Goal: Information Seeking & Learning: Learn about a topic

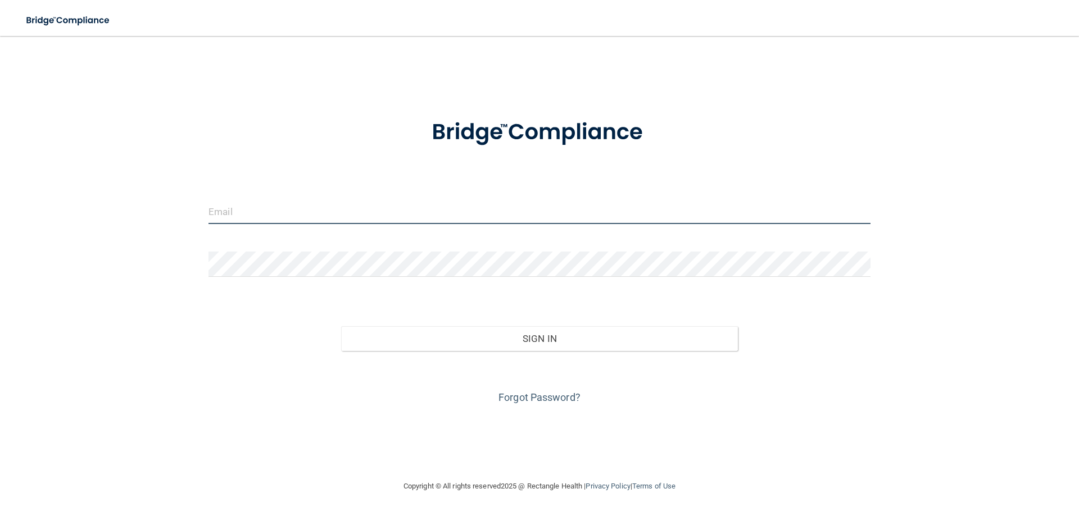
click at [281, 213] on input "email" at bounding box center [539, 211] width 662 height 25
type input "[EMAIL_ADDRESS][DOMAIN_NAME]"
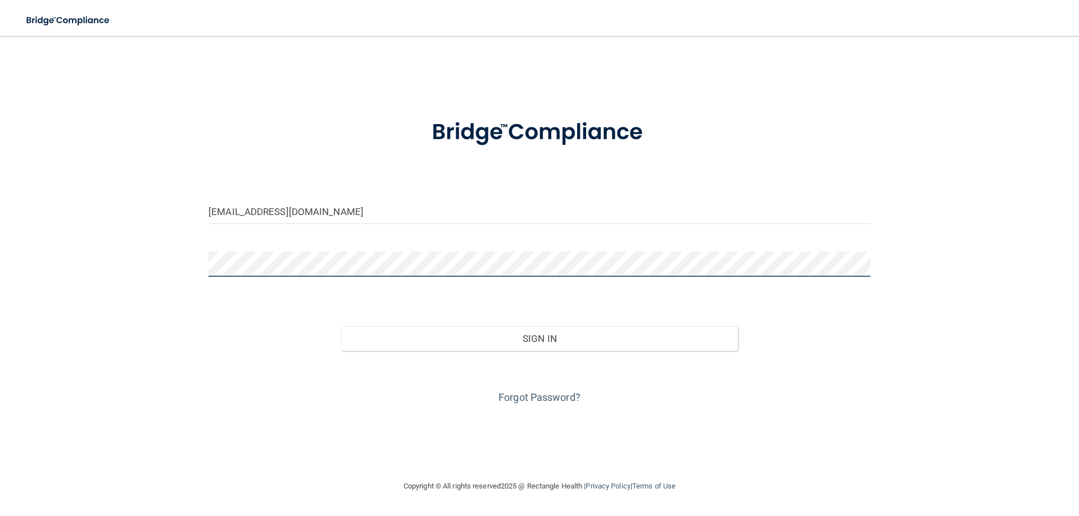
click at [341, 326] on button "Sign In" at bounding box center [539, 338] width 397 height 25
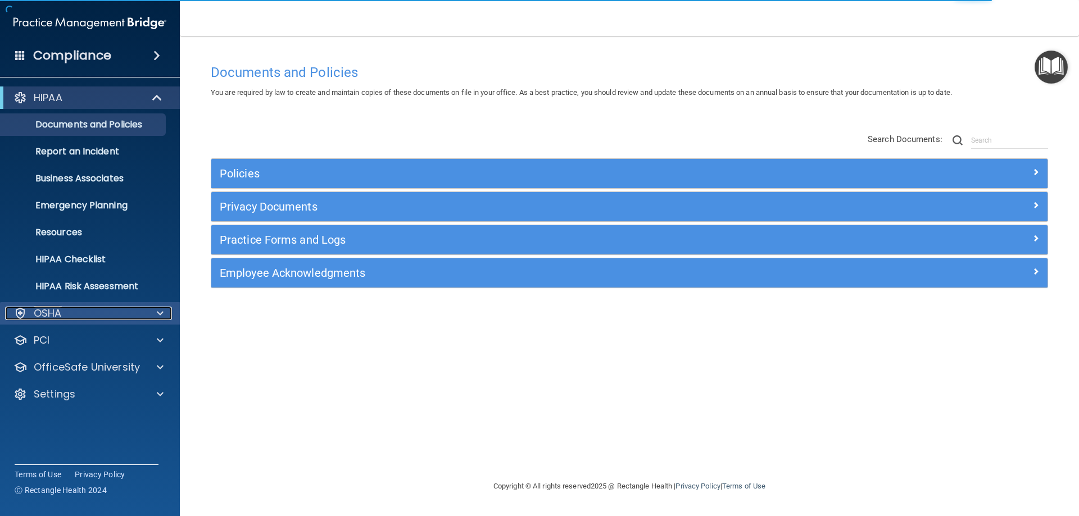
click at [62, 316] on div "OSHA" at bounding box center [74, 313] width 139 height 13
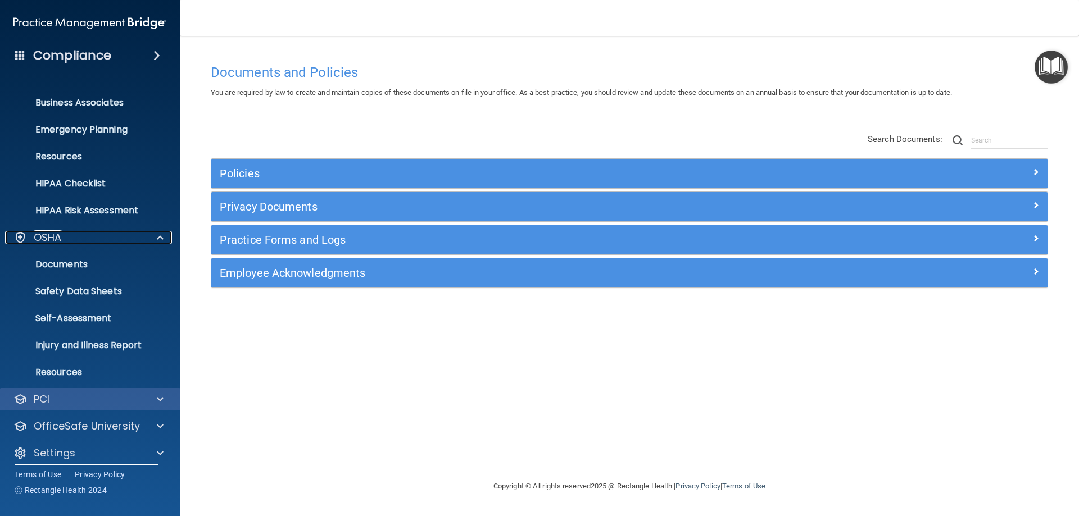
scroll to position [85, 0]
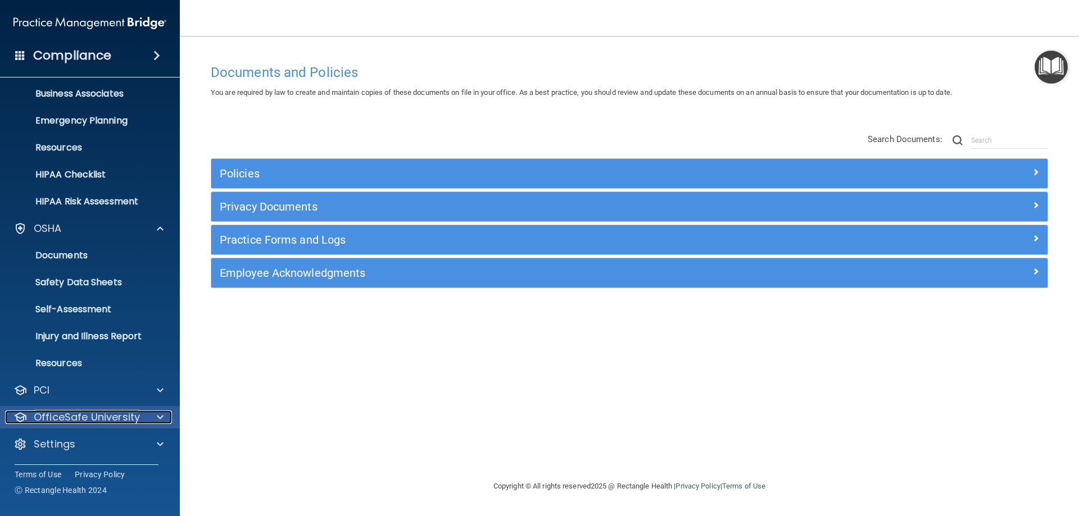
click at [116, 413] on p "OfficeSafe University" at bounding box center [87, 417] width 106 height 13
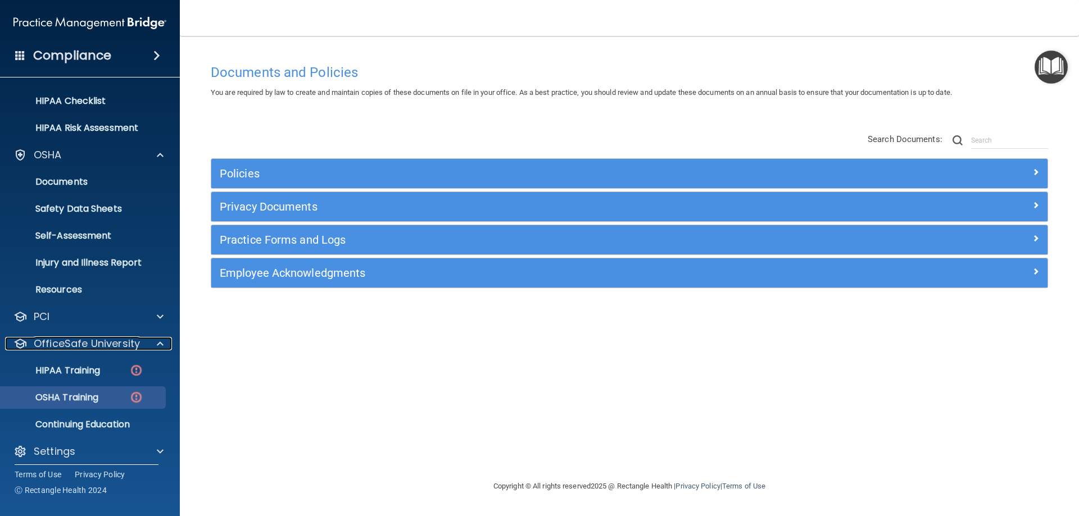
scroll to position [166, 0]
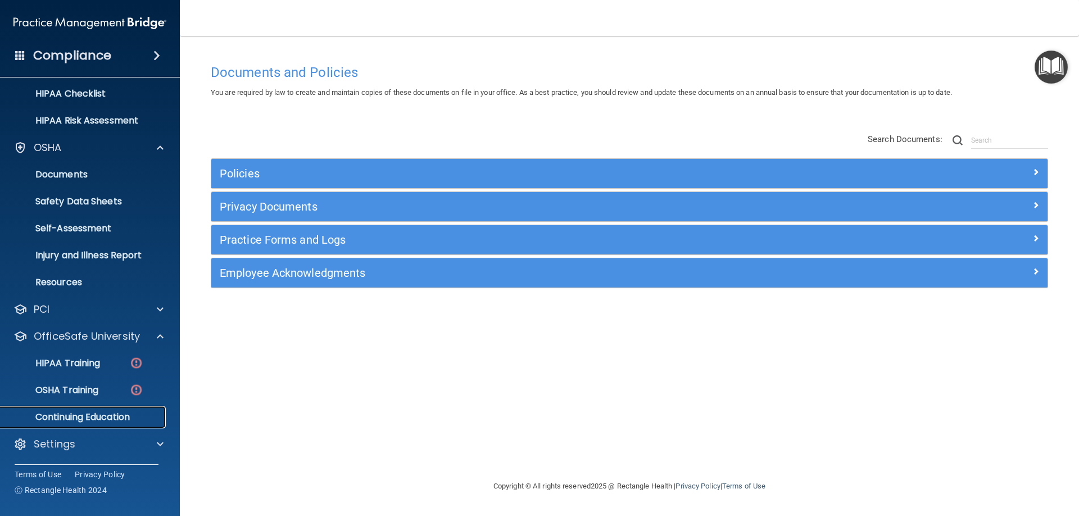
click at [113, 420] on p "Continuing Education" at bounding box center [83, 417] width 153 height 11
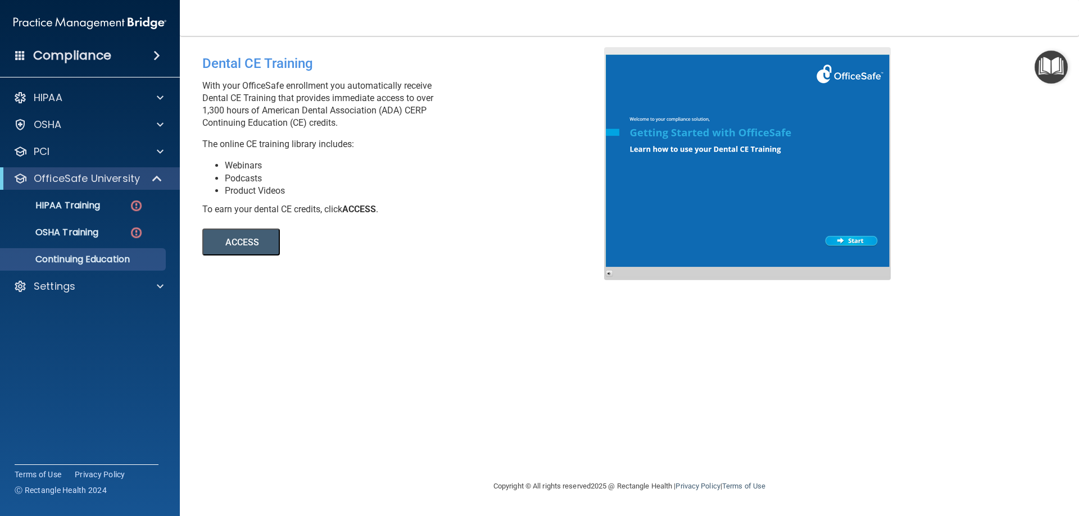
click at [247, 243] on button "ACCESS" at bounding box center [241, 242] width 78 height 27
